Goal: Information Seeking & Learning: Check status

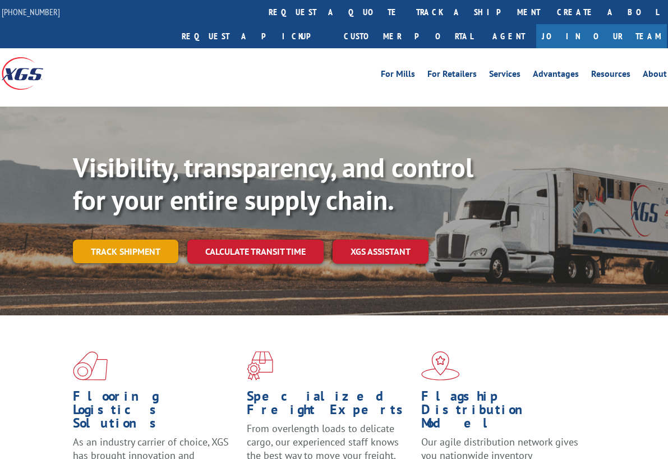
click at [147, 239] on link "Track shipment" at bounding box center [125, 251] width 105 height 24
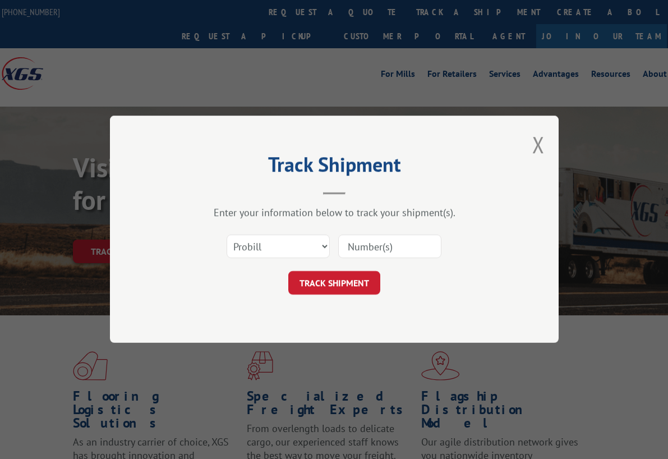
click at [388, 247] on input at bounding box center [389, 247] width 103 height 24
paste input "17503966"
type input "17503966"
click at [340, 290] on button "TRACK SHIPMENT" at bounding box center [334, 283] width 92 height 24
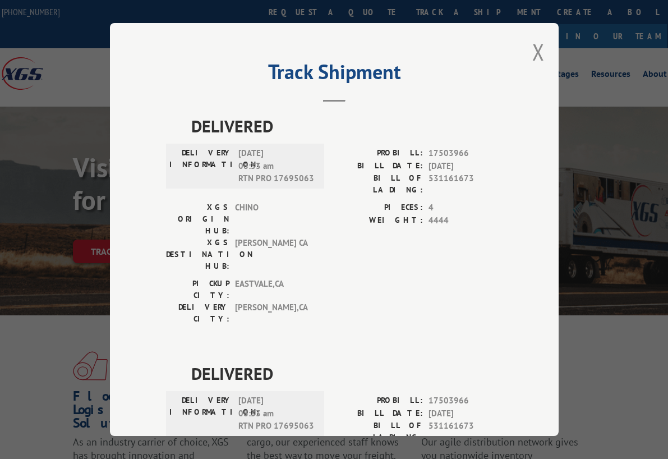
click at [306, 173] on span "[DATE] 08:33 am RTN PRO 17695063" at bounding box center [276, 166] width 76 height 38
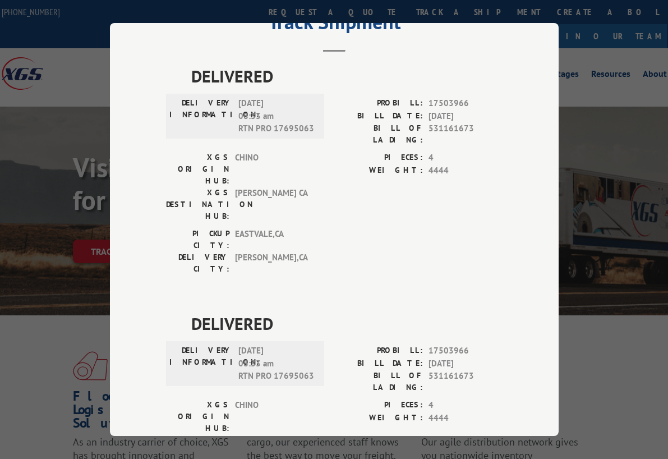
scroll to position [85, 0]
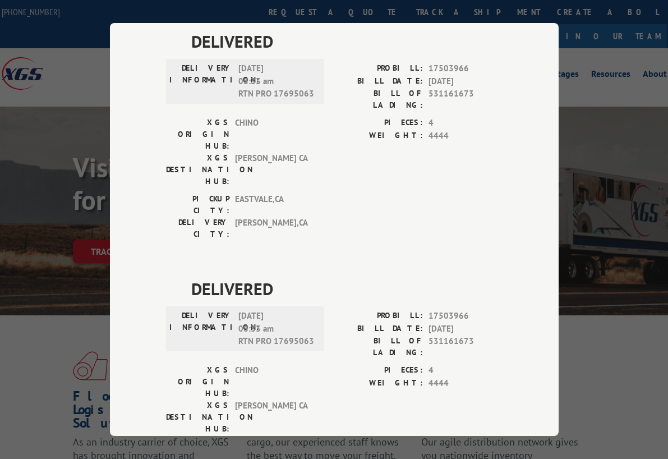
click at [429, 195] on div "DELIVERED DELIVERY INFORMATION: [DATE] 08:33 am RTN PRO 17695063 PROBILL: 17503…" at bounding box center [334, 276] width 336 height 495
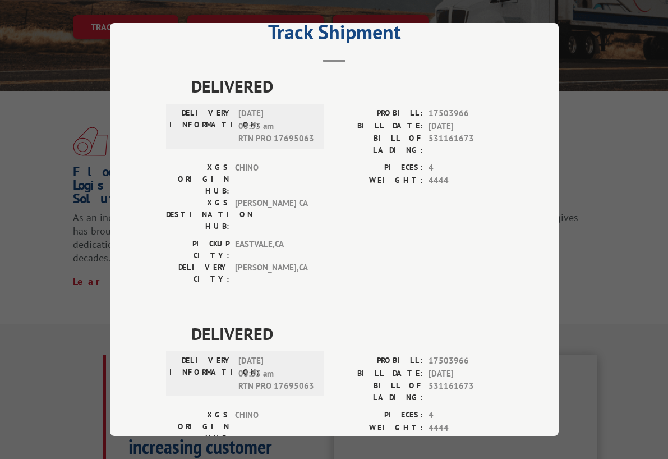
scroll to position [0, 0]
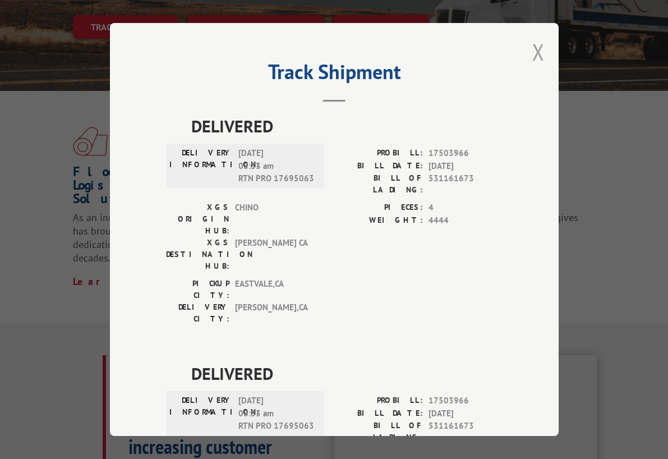
click at [536, 47] on button "Close modal" at bounding box center [538, 52] width 12 height 30
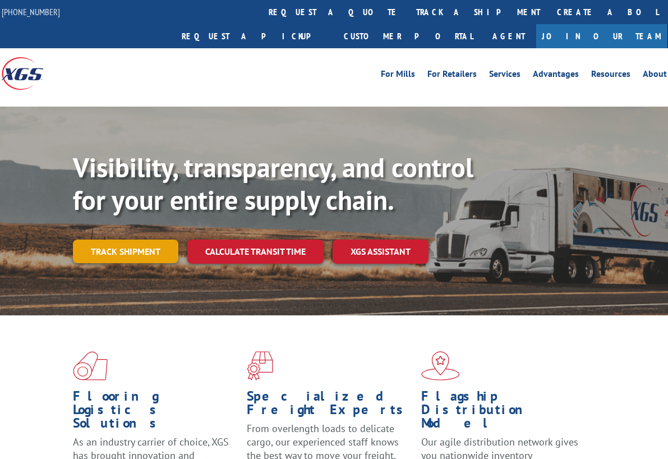
click at [146, 239] on link "Track shipment" at bounding box center [125, 251] width 105 height 24
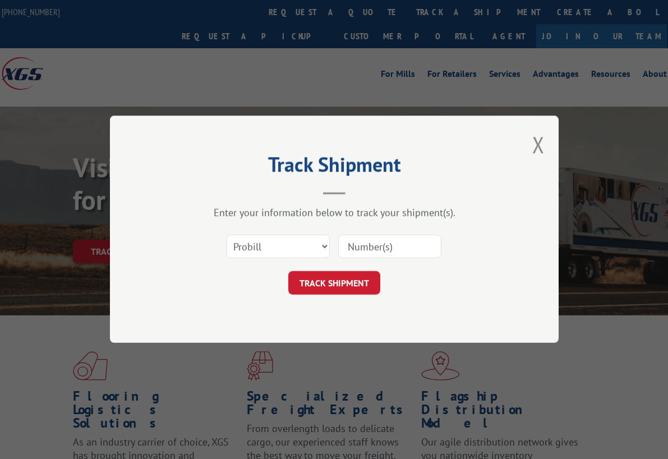
click at [387, 245] on input at bounding box center [389, 247] width 103 height 24
paste input "17702301"
type input "17702301"
click at [349, 279] on button "TRACK SHIPMENT" at bounding box center [334, 283] width 92 height 24
